Goal: Information Seeking & Learning: Learn about a topic

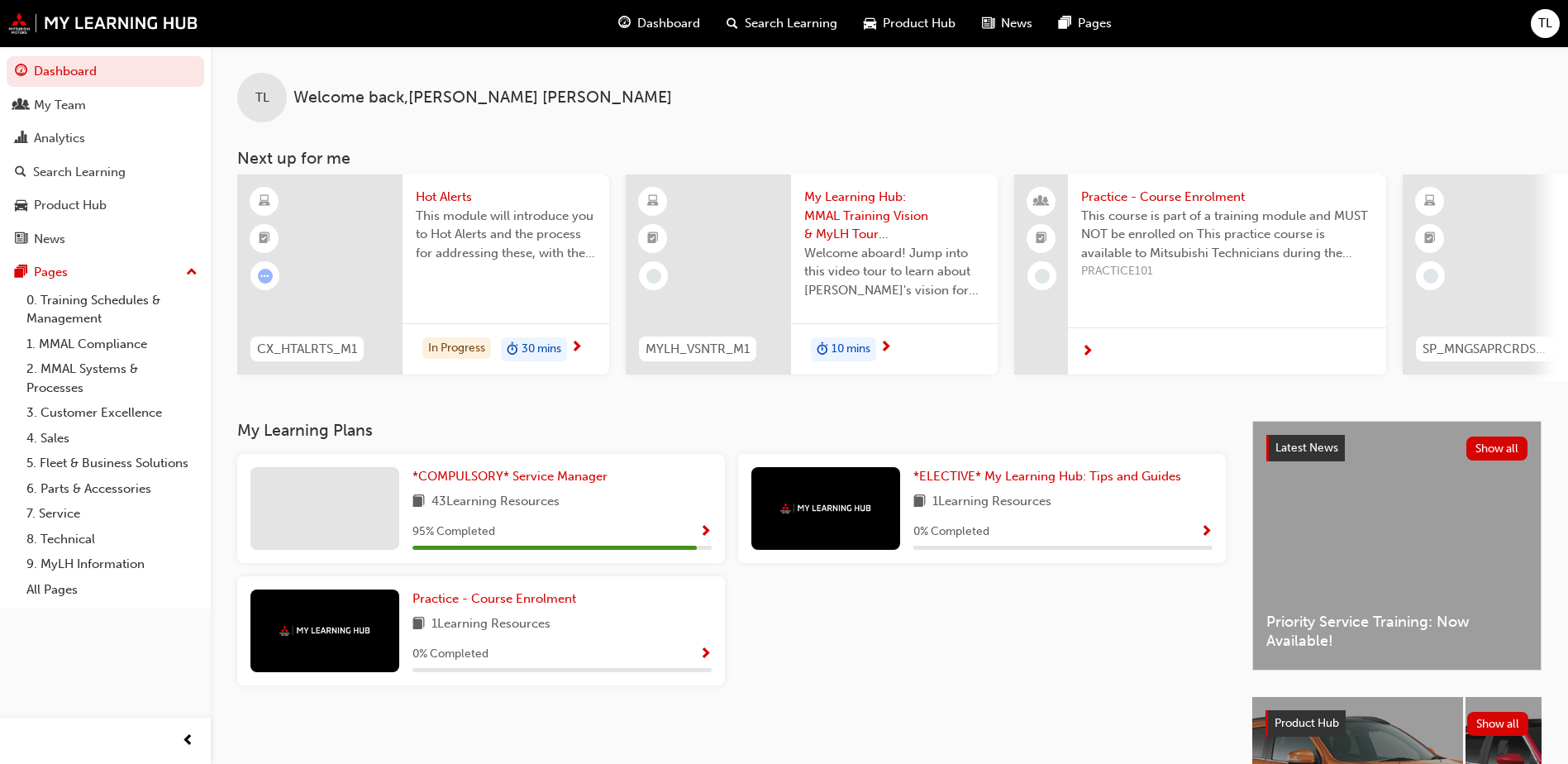
click at [782, 18] on span "Search Learning" at bounding box center [790, 24] width 92 height 19
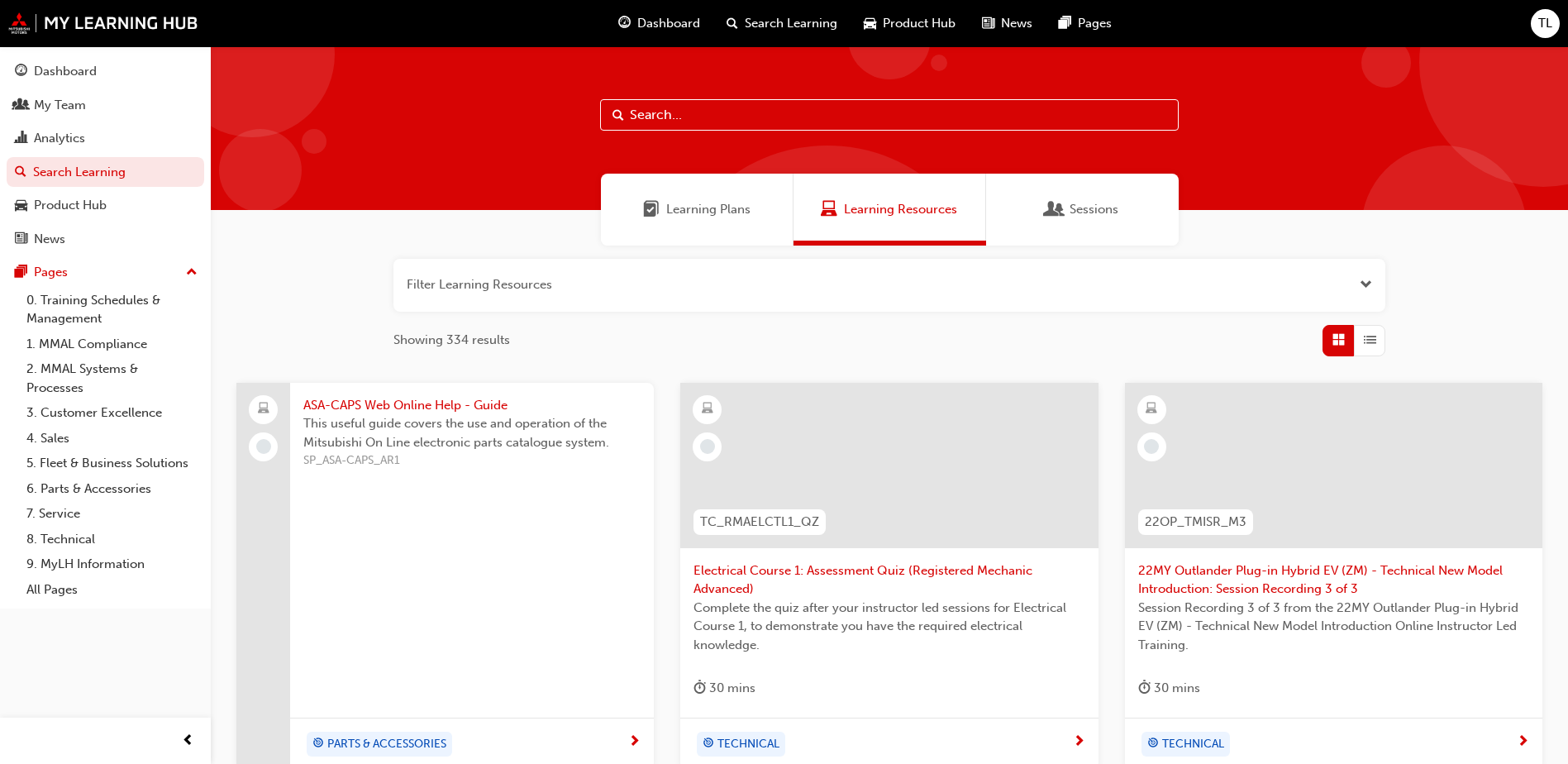
click at [685, 117] on input "text" at bounding box center [889, 114] width 578 height 31
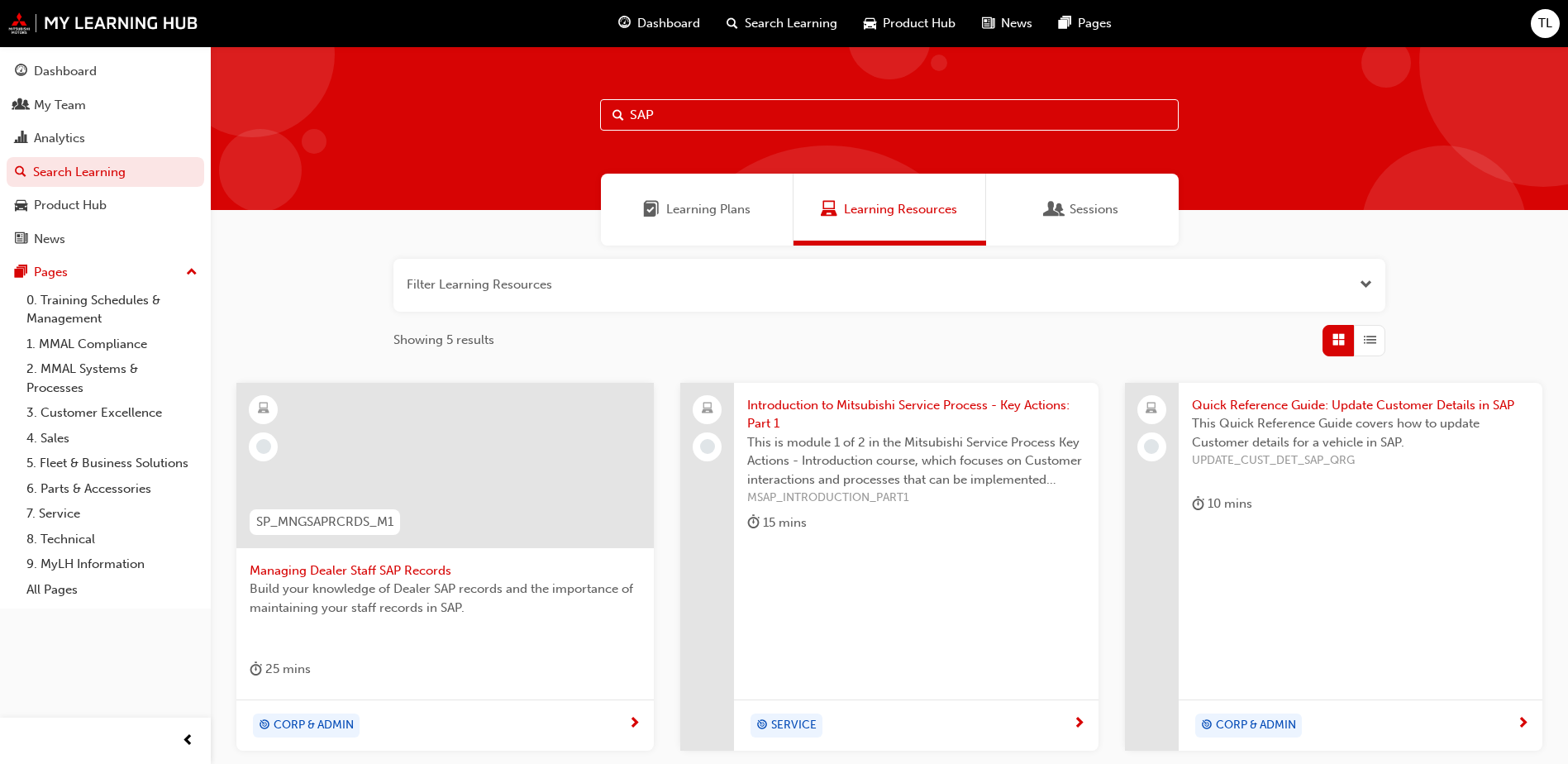
type input "SAP"
click at [326, 567] on span "Managing Dealer Staff SAP Records" at bounding box center [444, 571] width 391 height 19
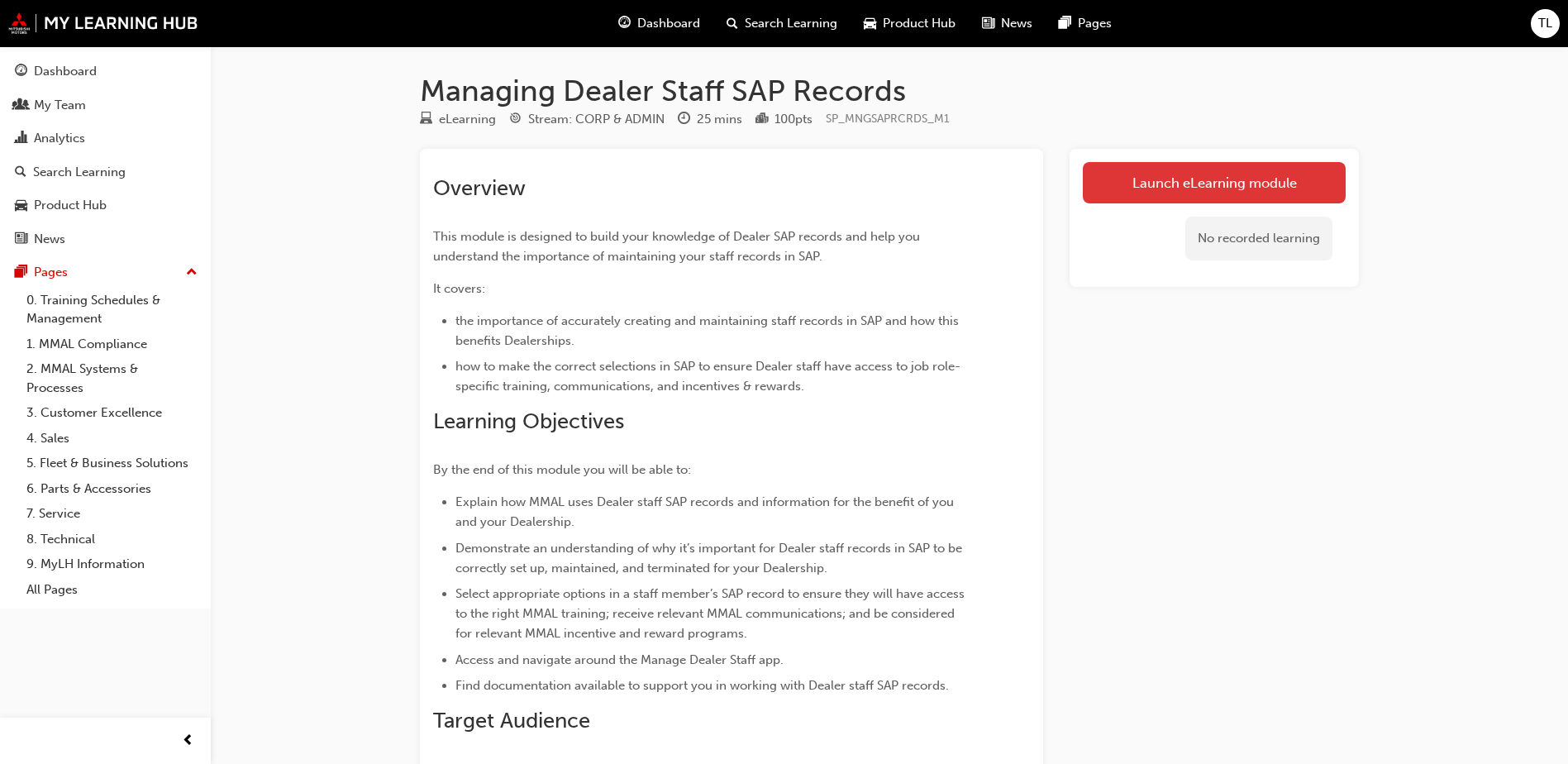
click at [1138, 192] on link "Launch eLearning module" at bounding box center [1213, 182] width 262 height 41
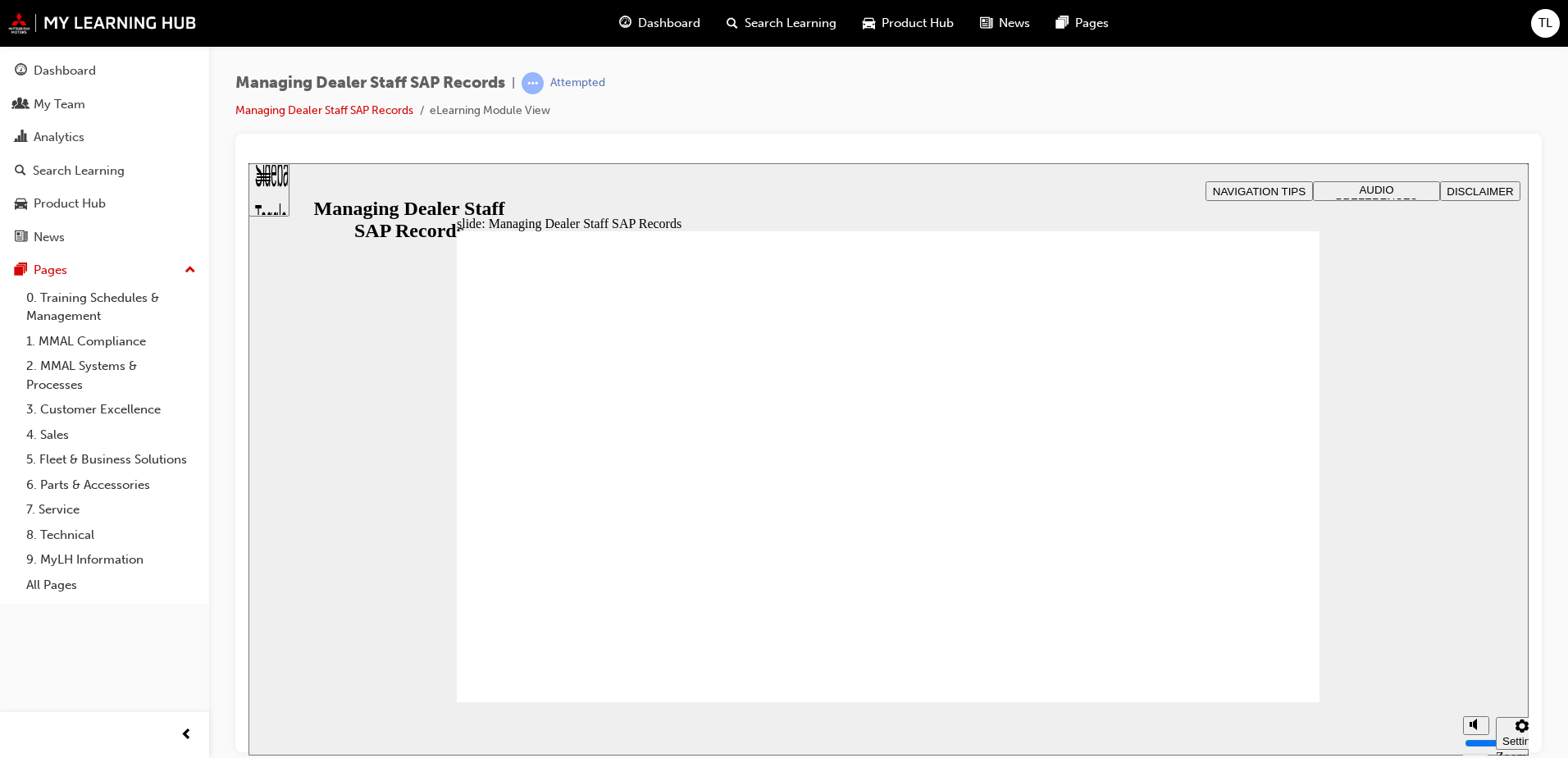
click at [269, 186] on div "Sidebar Toggle" at bounding box center [269, 195] width 28 height 98
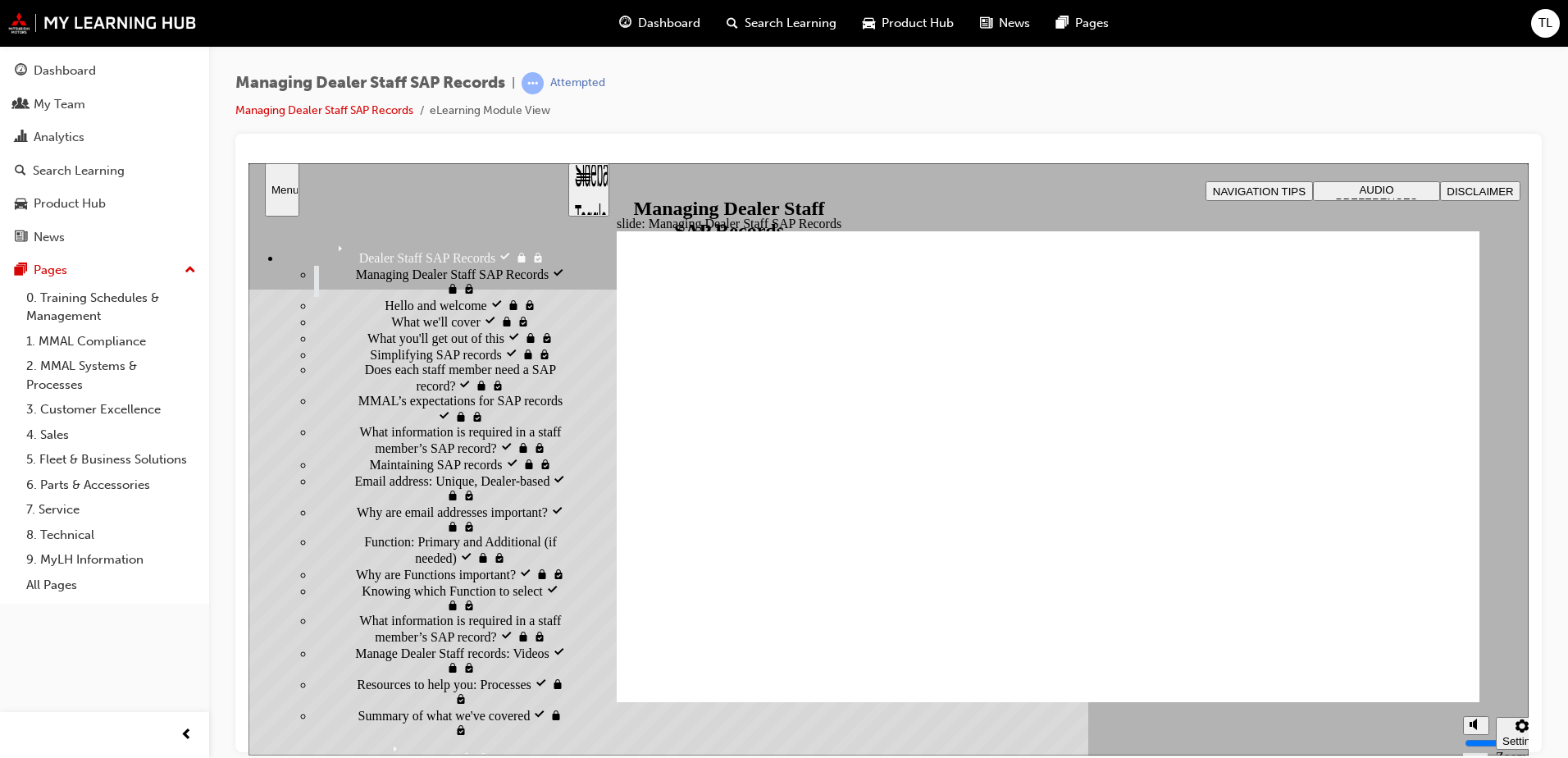
click at [385, 311] on span "Hello and welcome locked" at bounding box center [455, 304] width 141 height 15
click at [404, 286] on div "Managing Dealer Staff SAP Records visited Managing Dealer Staff SAP Records" at bounding box center [441, 280] width 253 height 31
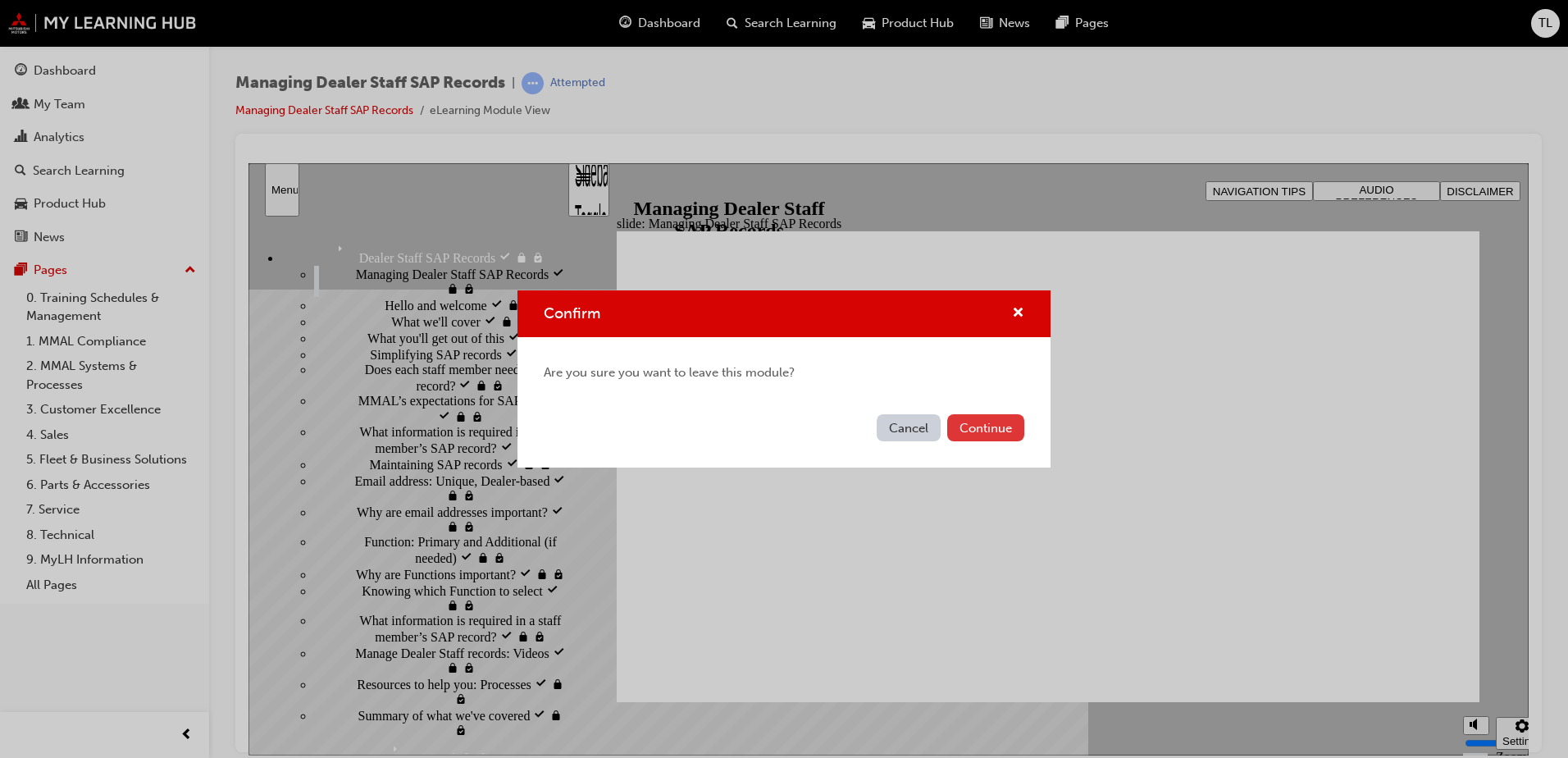
click at [966, 426] on button "Continue" at bounding box center [986, 428] width 77 height 27
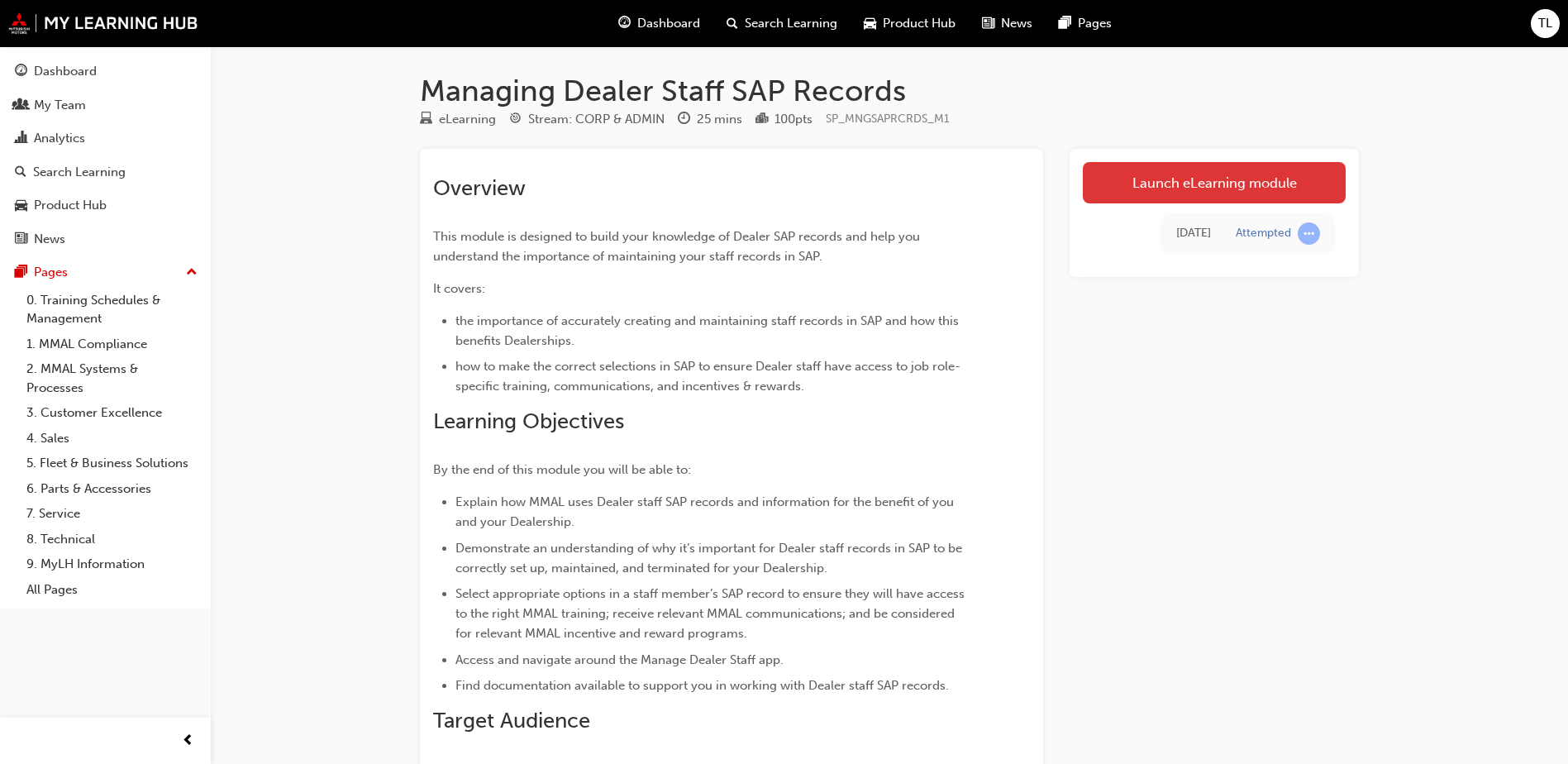
click at [1164, 178] on link "Launch eLearning module" at bounding box center [1213, 182] width 262 height 41
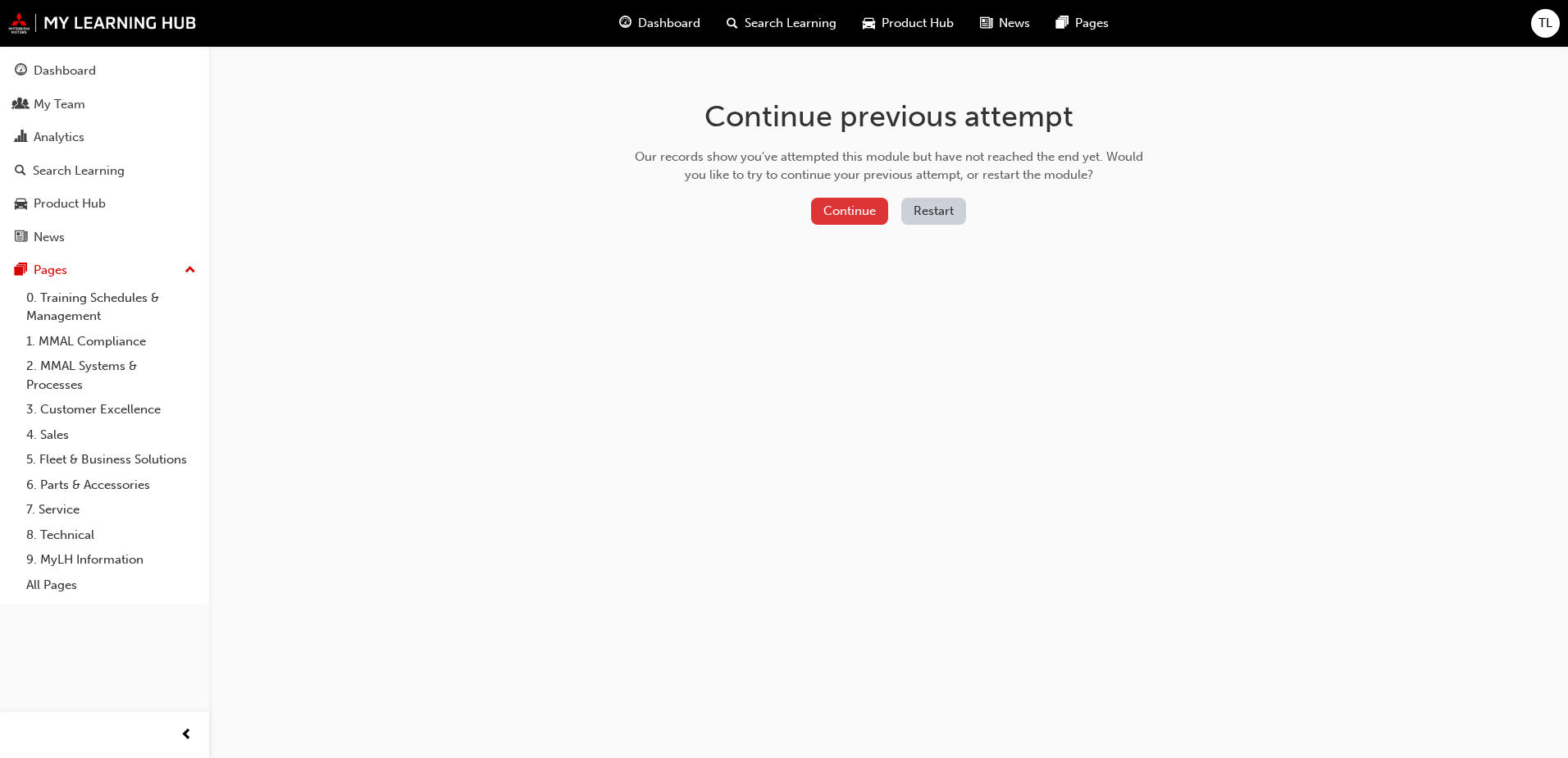
click at [860, 207] on button "Continue" at bounding box center [849, 211] width 77 height 27
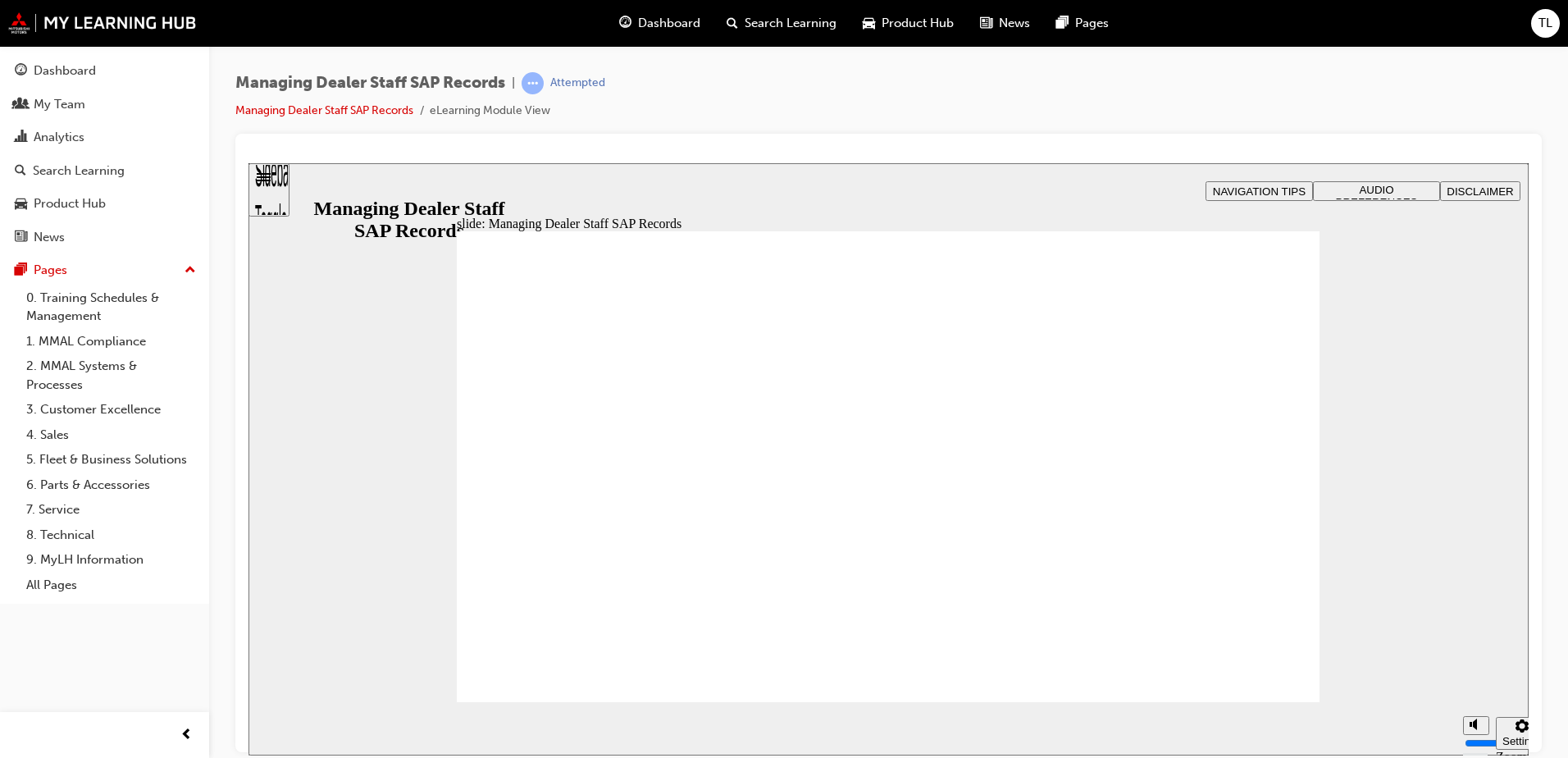
click at [1265, 181] on button "NAVIGATION TIPS" at bounding box center [1259, 190] width 108 height 20
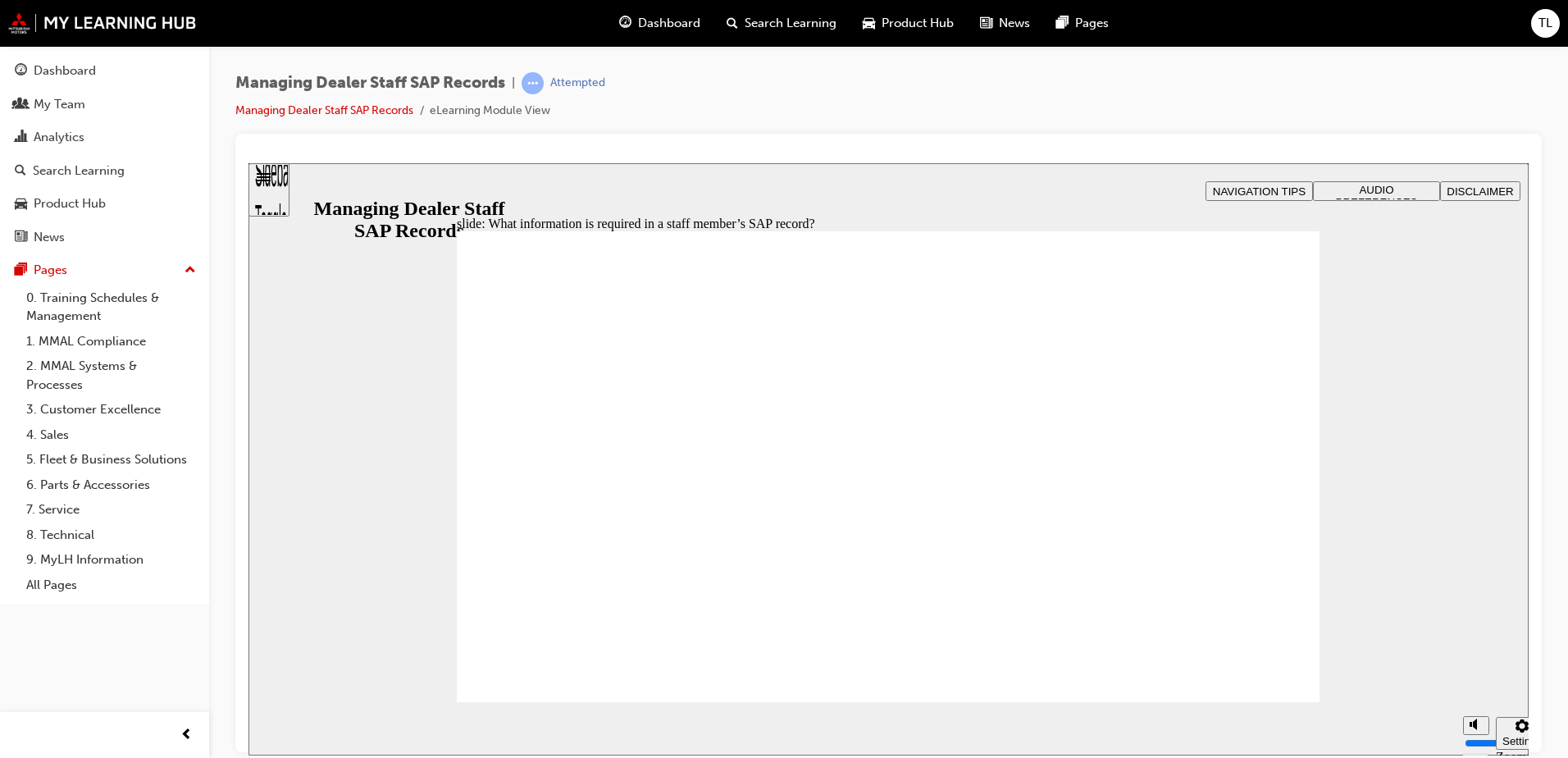
drag, startPoint x: 1197, startPoint y: 395, endPoint x: 1102, endPoint y: 392, distance: 95.0
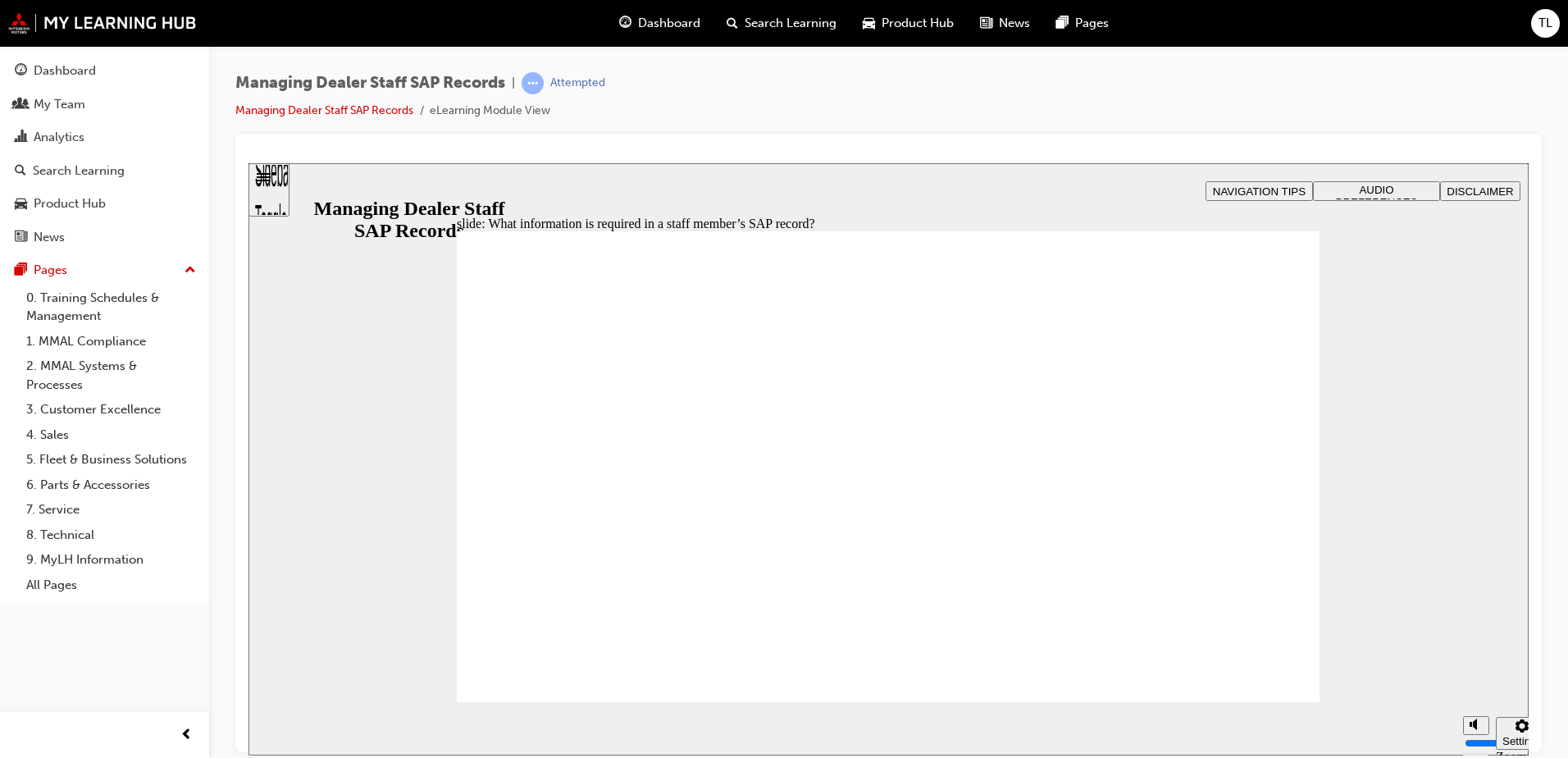
type input "0"
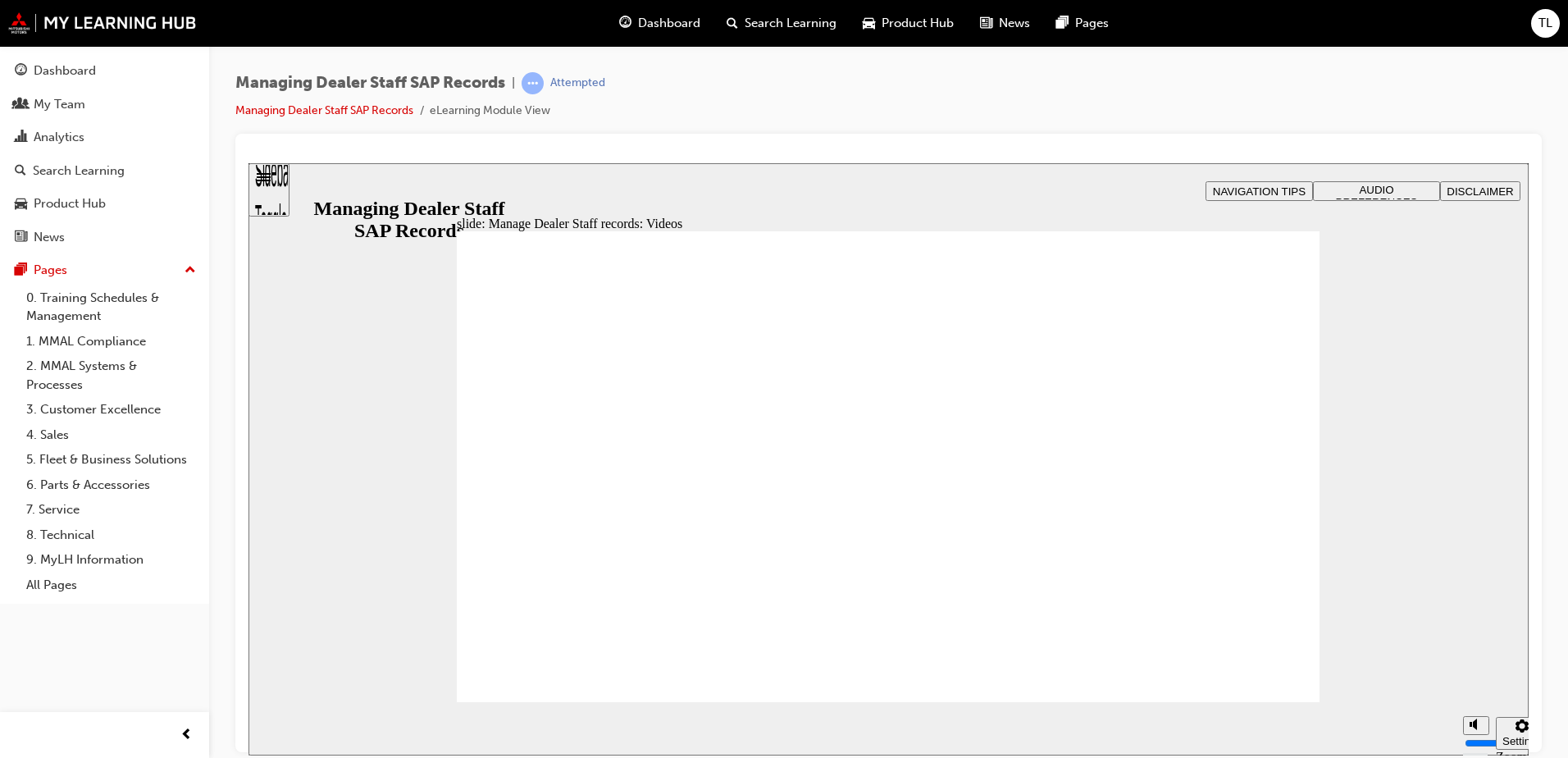
type input "37"
